Goal: Task Accomplishment & Management: Use online tool/utility

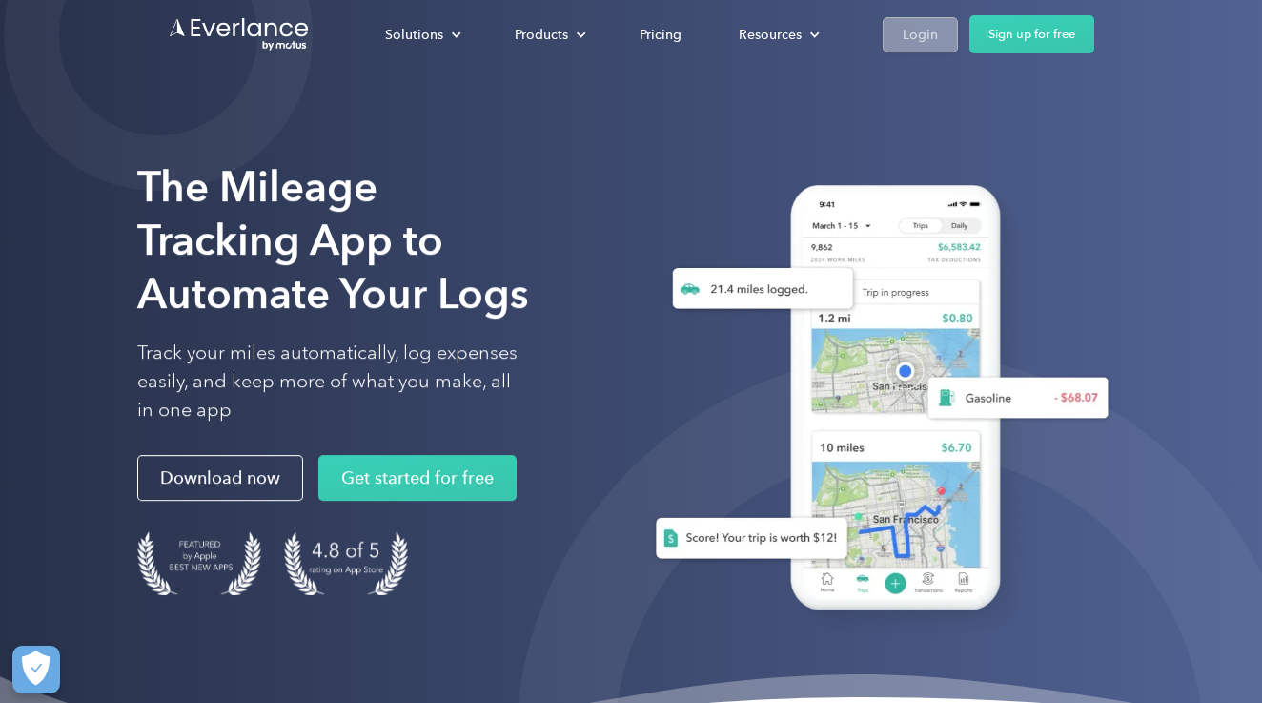
click at [937, 31] on link "Login" at bounding box center [920, 34] width 75 height 35
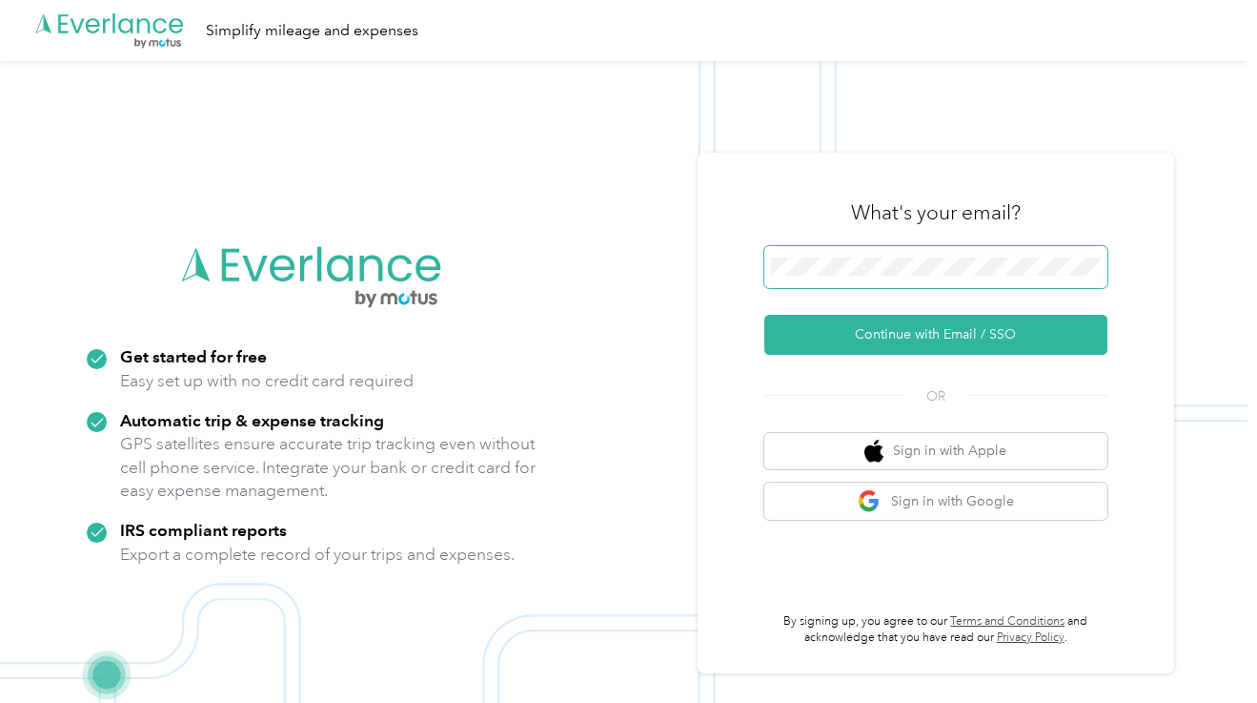
click at [822, 255] on span at bounding box center [936, 267] width 343 height 42
click at [790, 256] on span at bounding box center [936, 267] width 343 height 42
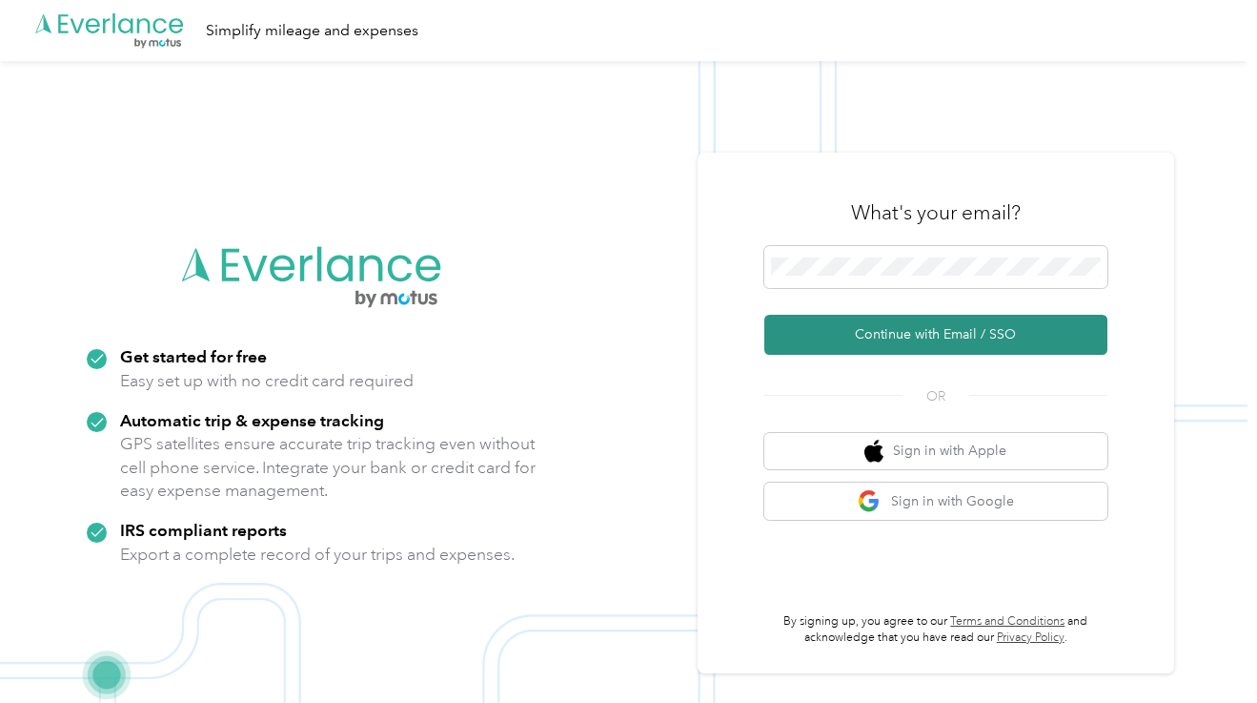
click at [924, 318] on button "Continue with Email / SSO" at bounding box center [936, 335] width 343 height 40
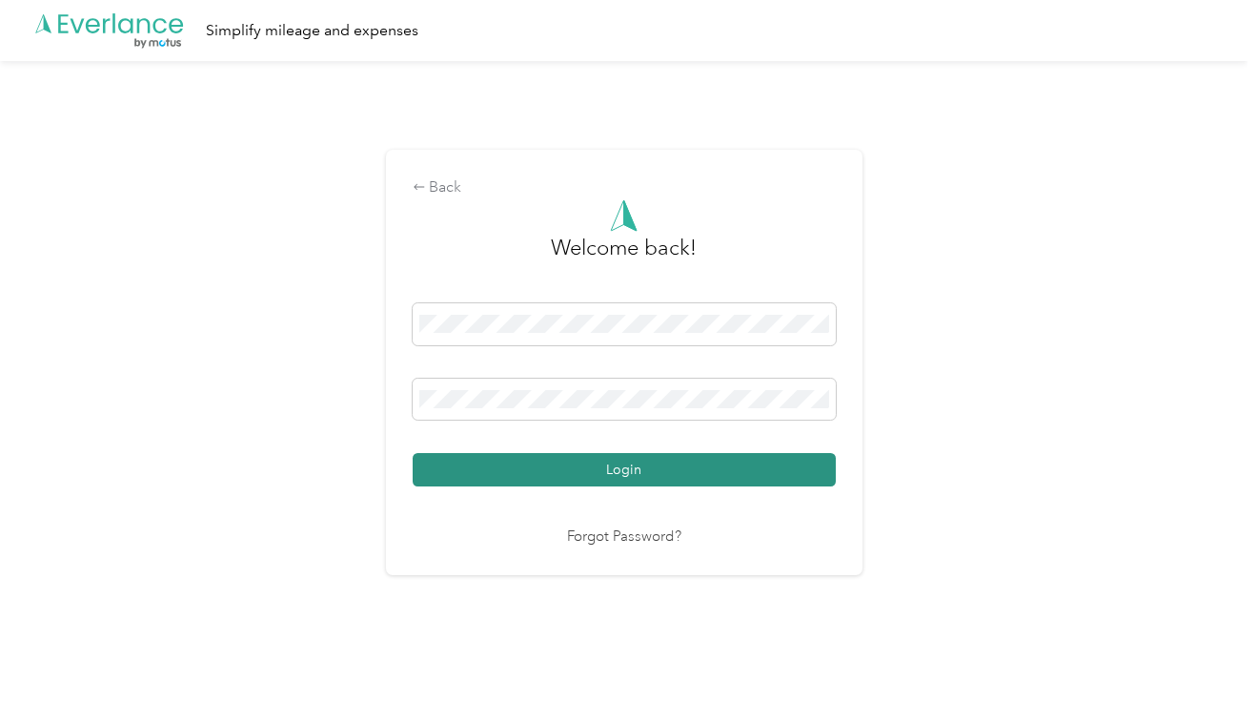
click at [546, 475] on button "Login" at bounding box center [624, 469] width 423 height 33
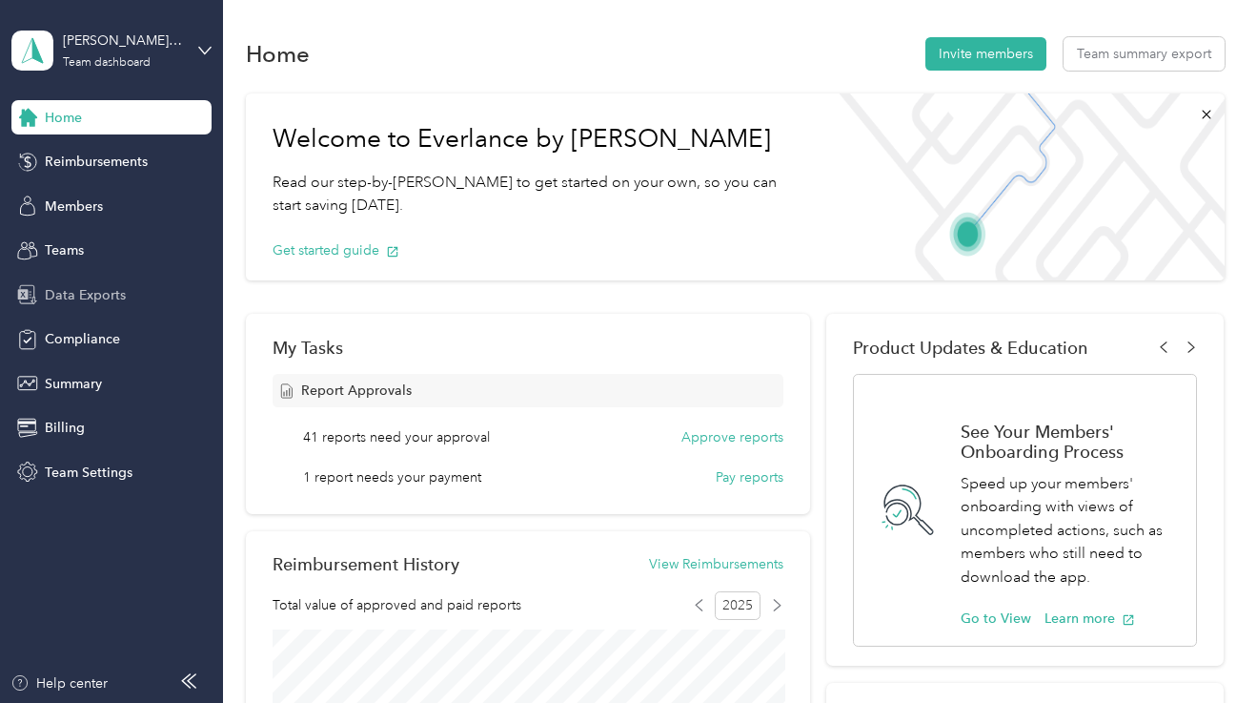
click at [149, 283] on div "Data Exports" at bounding box center [111, 294] width 200 height 34
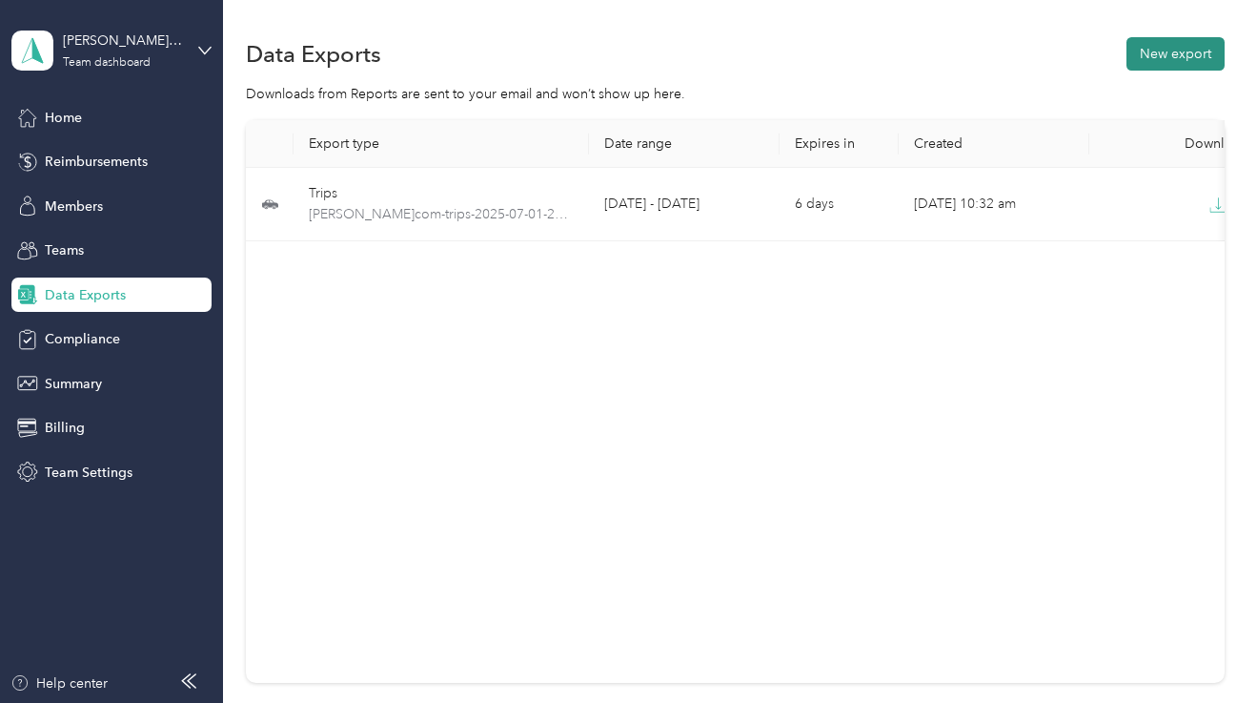
click at [1204, 43] on button "New export" at bounding box center [1176, 53] width 98 height 33
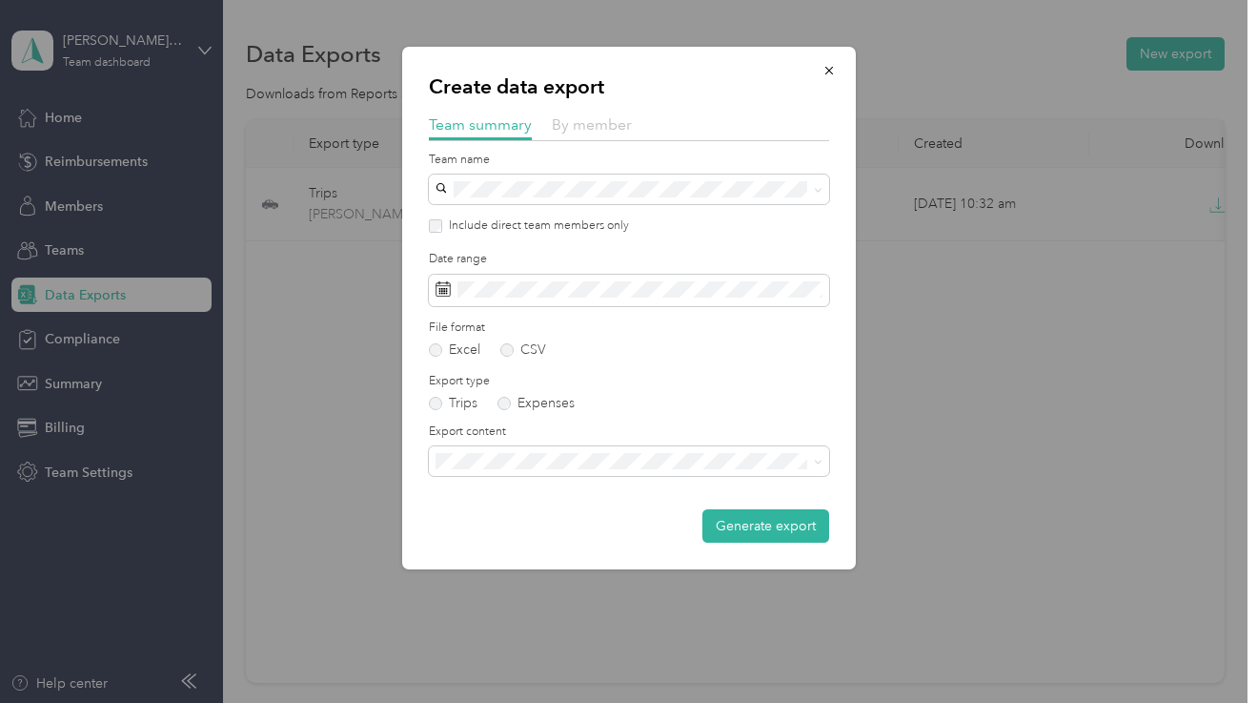
click at [586, 132] on span "By member" at bounding box center [592, 124] width 80 height 18
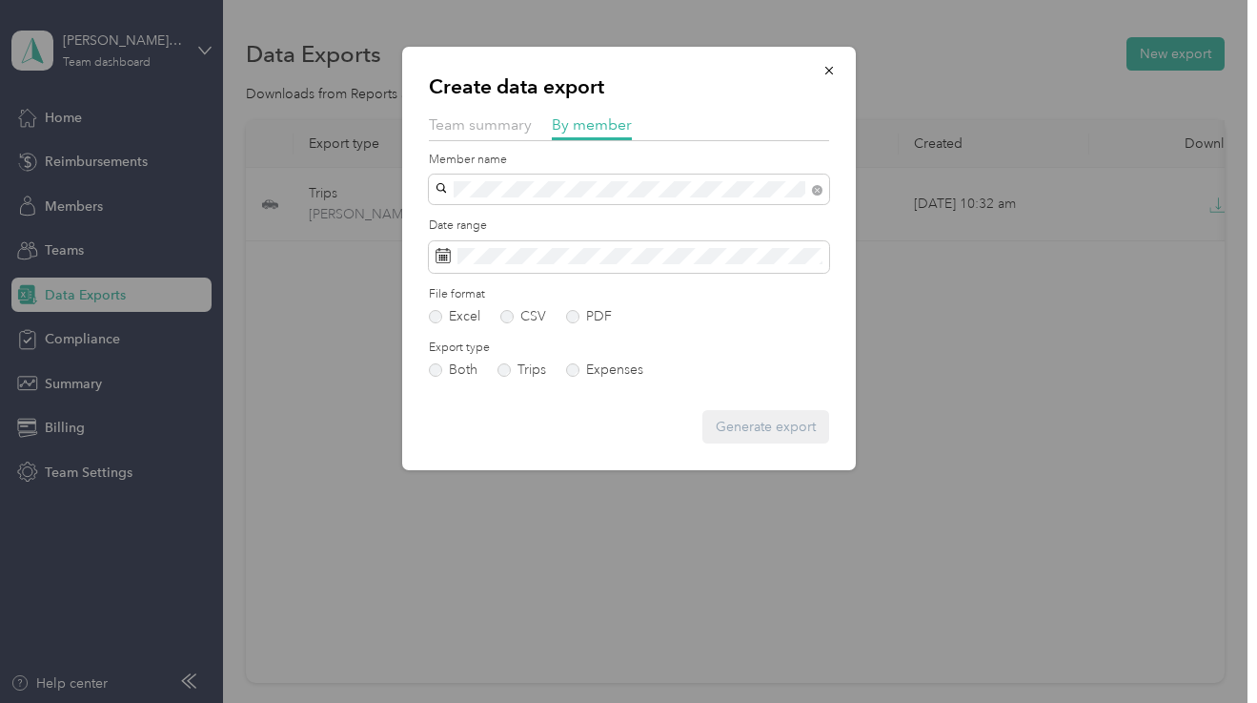
click at [572, 207] on li "kelly@omwines.com" at bounding box center [629, 221] width 400 height 33
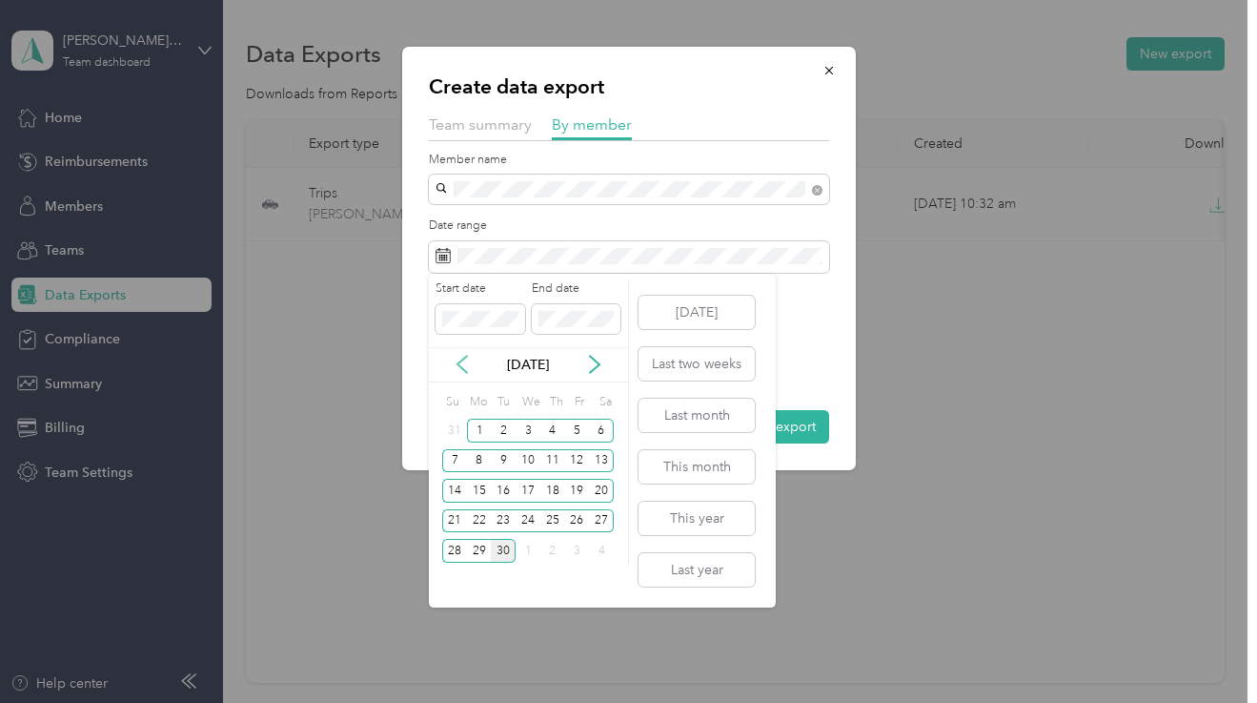
click at [456, 370] on icon at bounding box center [462, 364] width 19 height 19
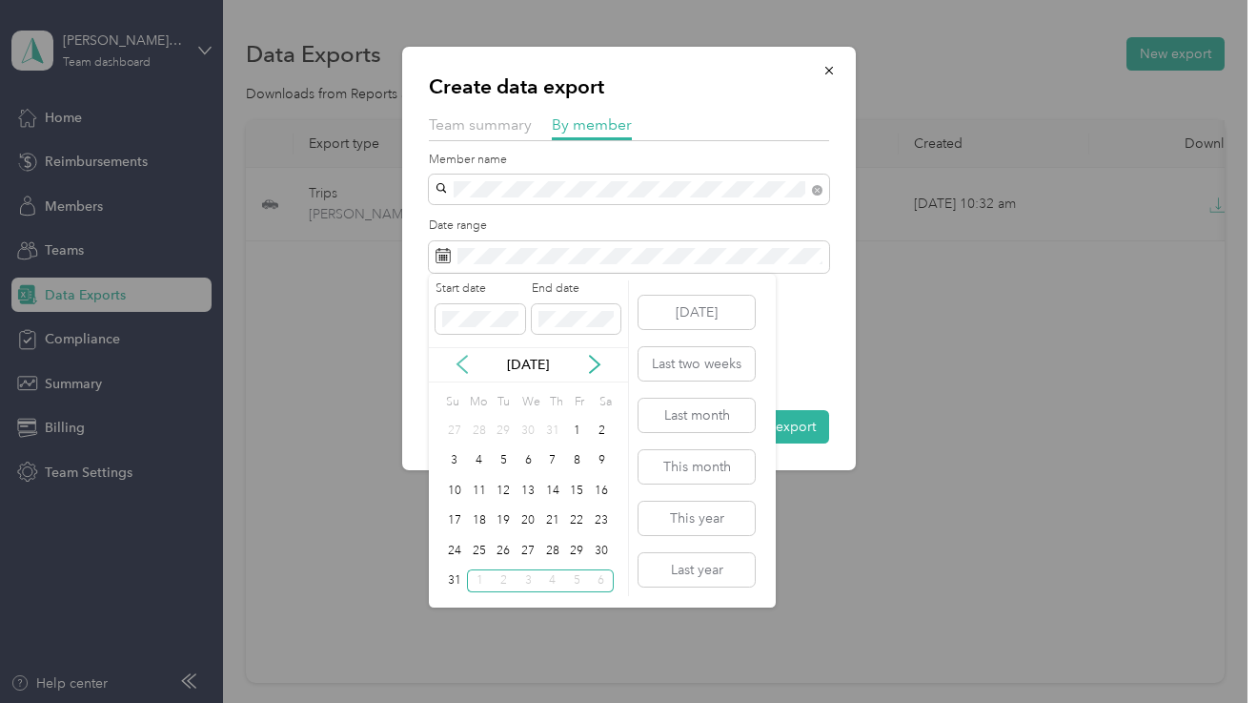
click at [456, 370] on icon at bounding box center [462, 364] width 19 height 19
click at [504, 427] on div "1" at bounding box center [503, 431] width 25 height 24
click at [552, 543] on div "31" at bounding box center [553, 551] width 25 height 24
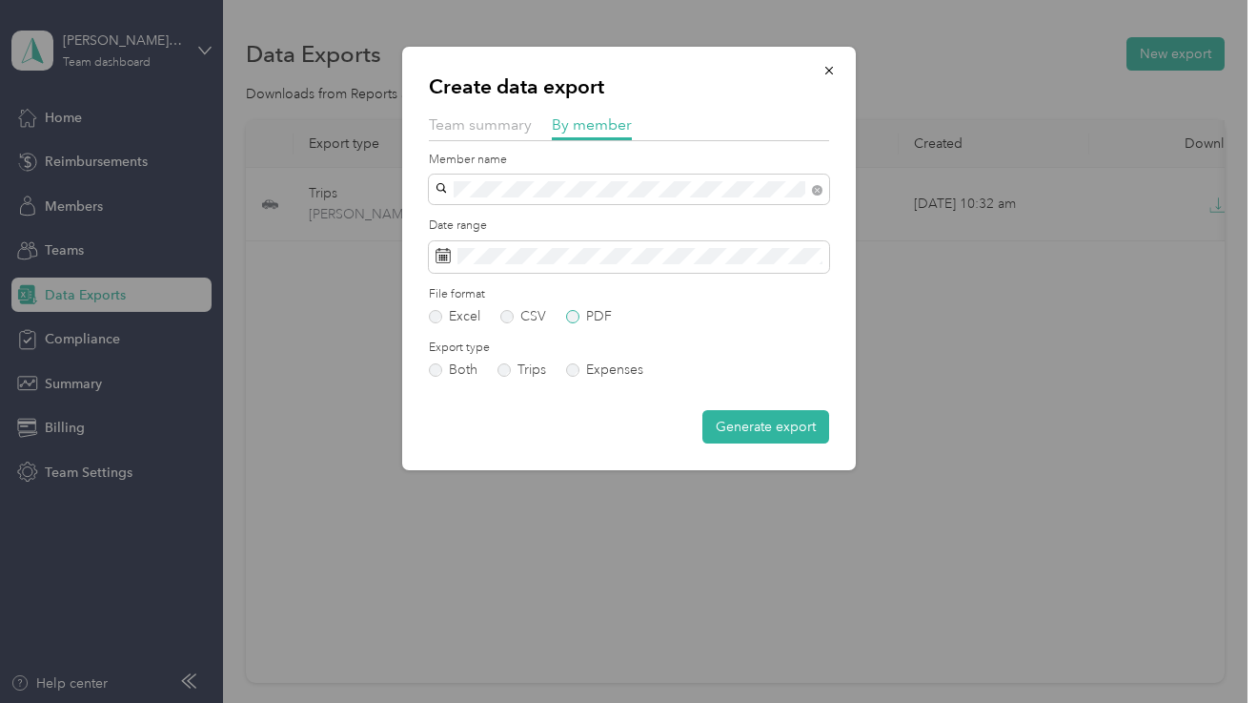
click at [589, 310] on label "PDF" at bounding box center [589, 316] width 46 height 13
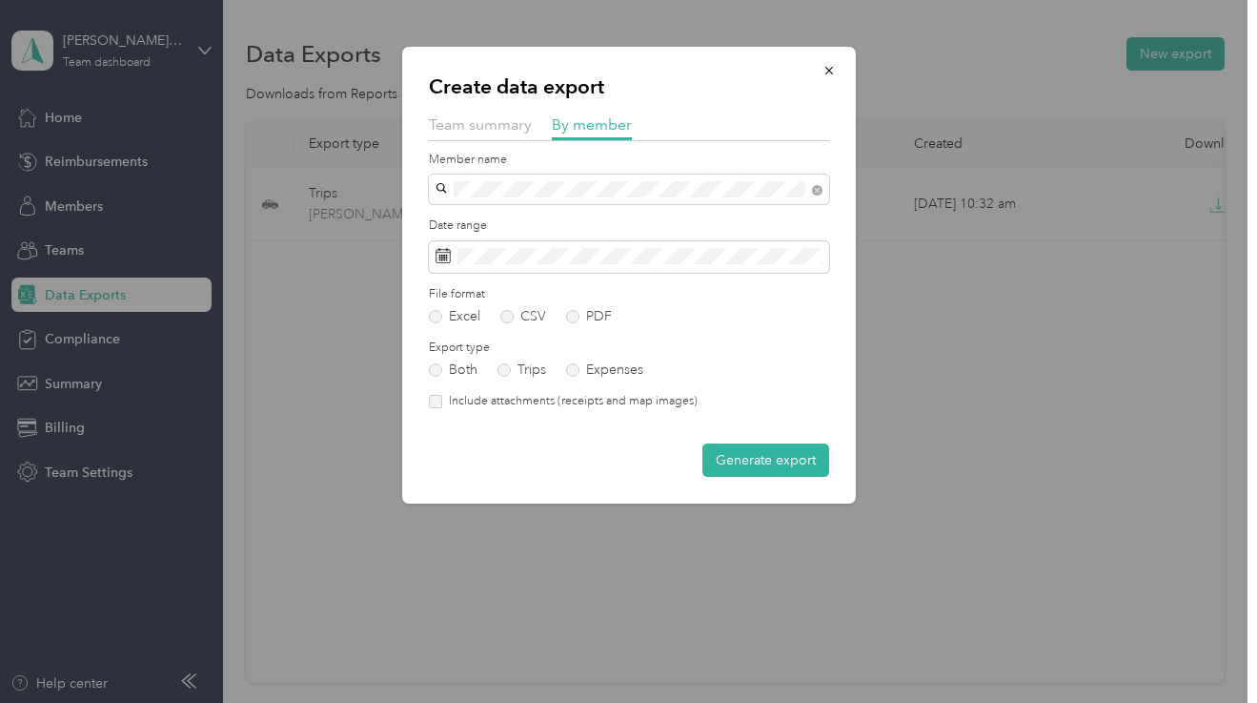
click at [543, 404] on label "Include attachments (receipts and map images)" at bounding box center [570, 401] width 256 height 17
click at [753, 465] on button "Generate export" at bounding box center [766, 459] width 127 height 33
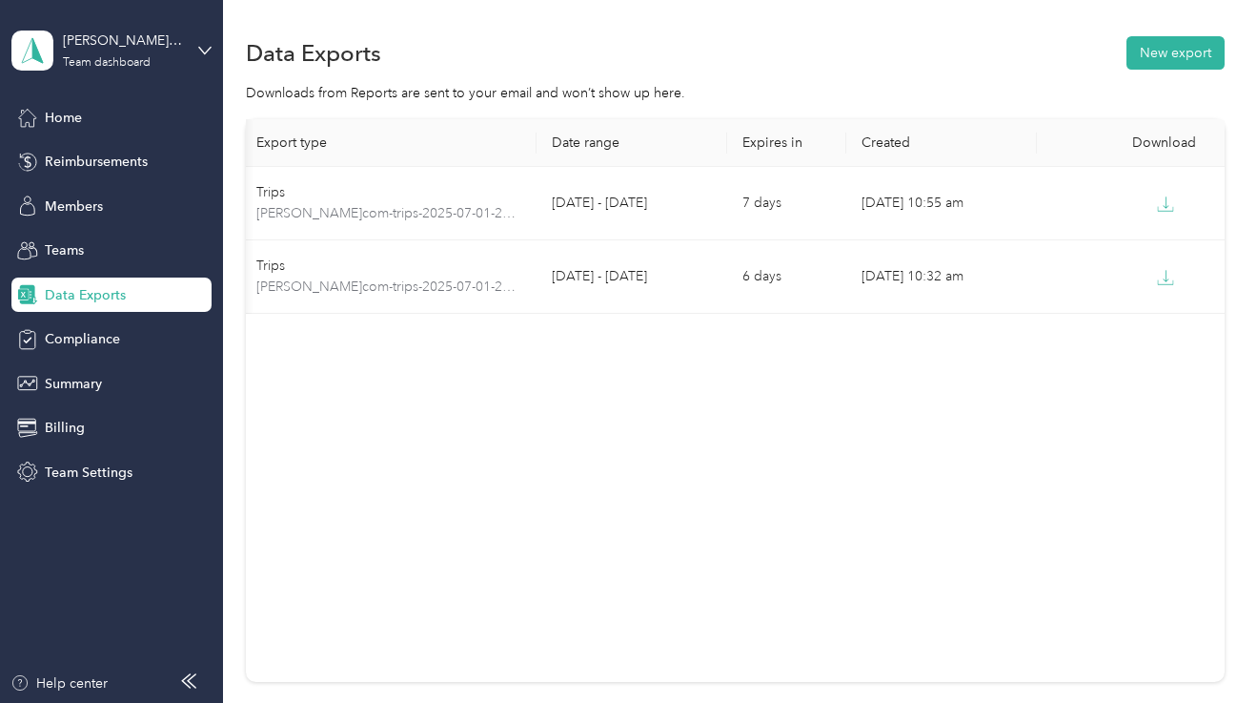
scroll to position [0, 51]
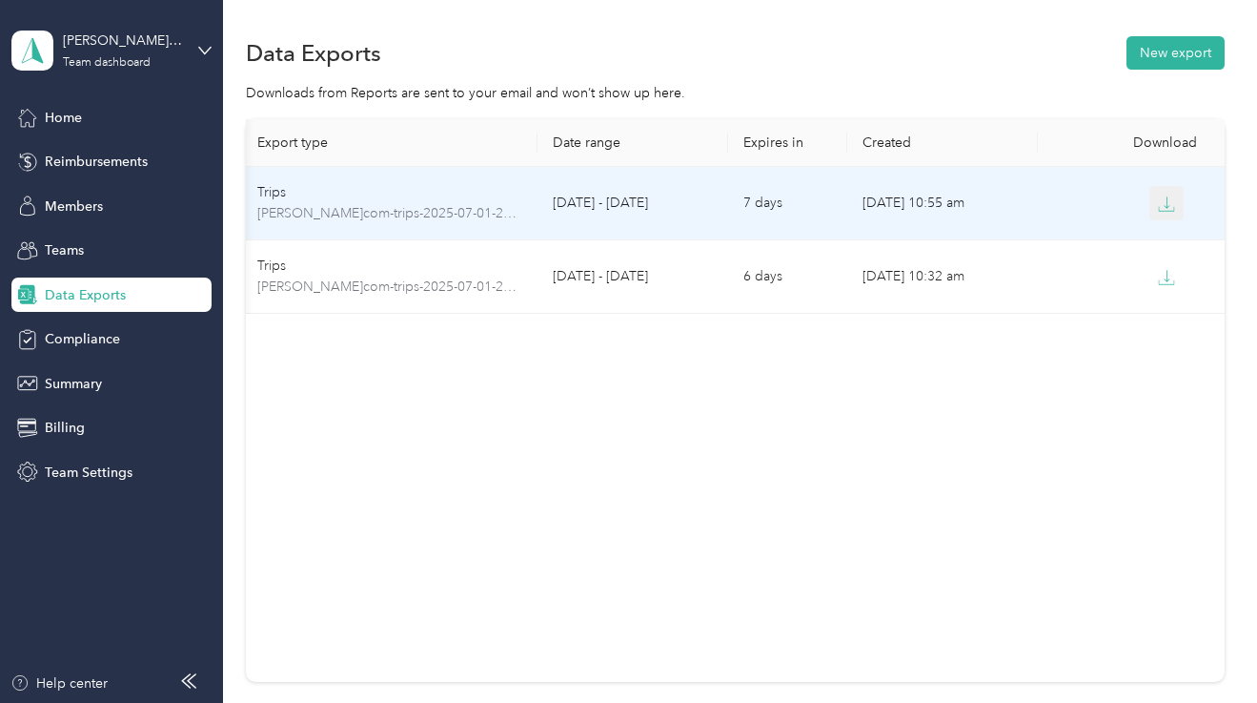
click at [1165, 194] on button "button" at bounding box center [1167, 203] width 34 height 34
